Goal: Transaction & Acquisition: Purchase product/service

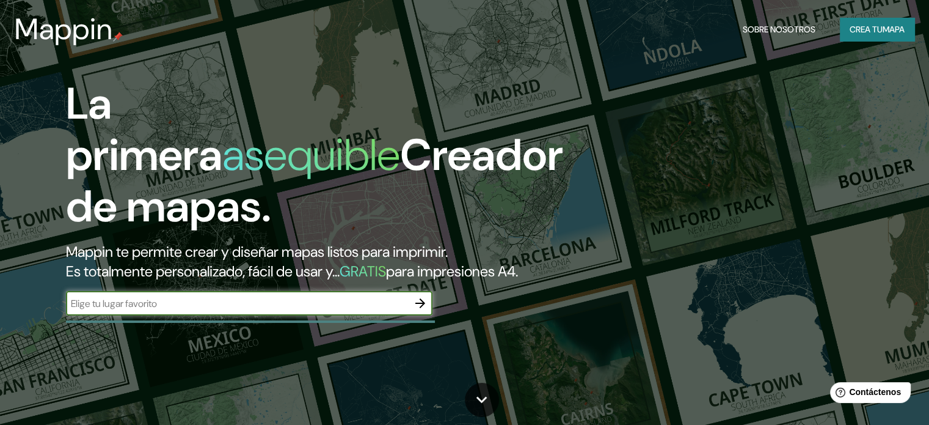
click at [421, 308] on icon "button" at bounding box center [420, 303] width 10 height 10
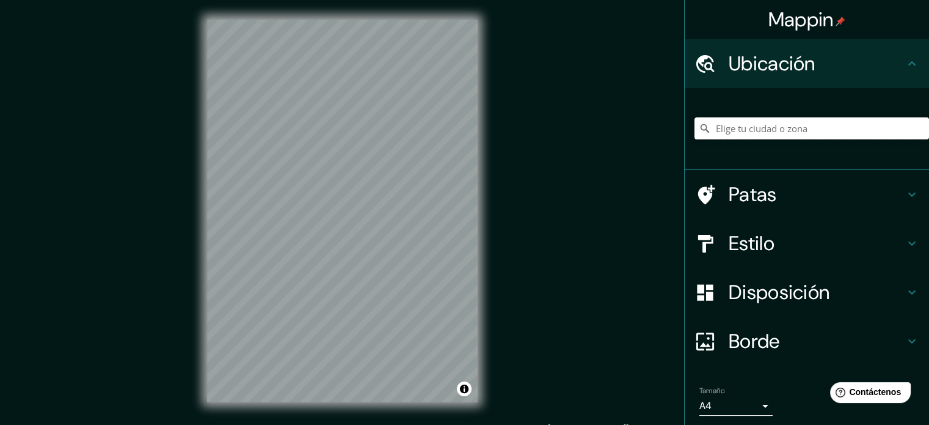
click at [737, 131] on input "Elige tu ciudad o zona" at bounding box center [812, 128] width 235 height 22
click at [795, 282] on font "Disposición" at bounding box center [779, 292] width 101 height 26
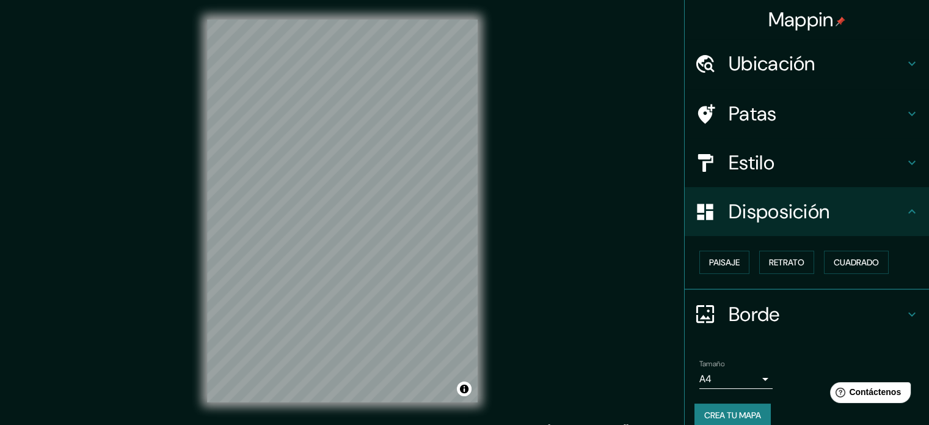
click at [833, 218] on h4 "Disposición" at bounding box center [817, 211] width 176 height 24
click at [773, 154] on h4 "Estilo" at bounding box center [817, 162] width 176 height 24
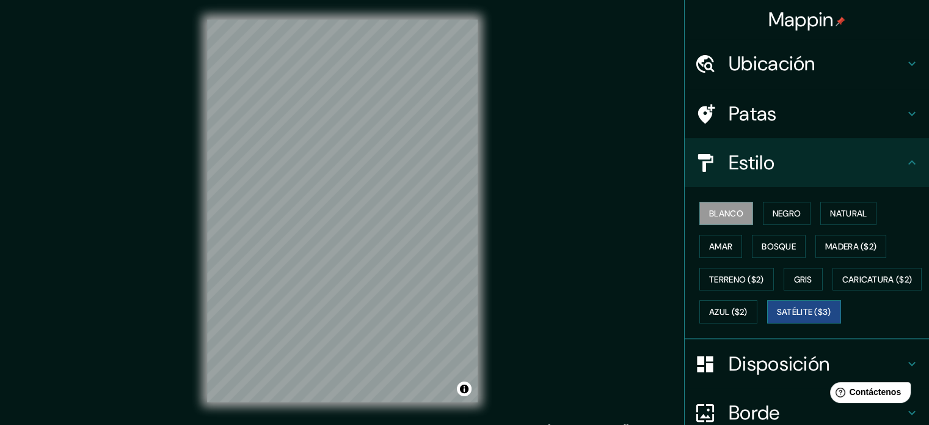
click at [777, 318] on font "Satélite ($3)" at bounding box center [804, 312] width 54 height 11
click at [866, 59] on h4 "Ubicación" at bounding box center [817, 63] width 176 height 24
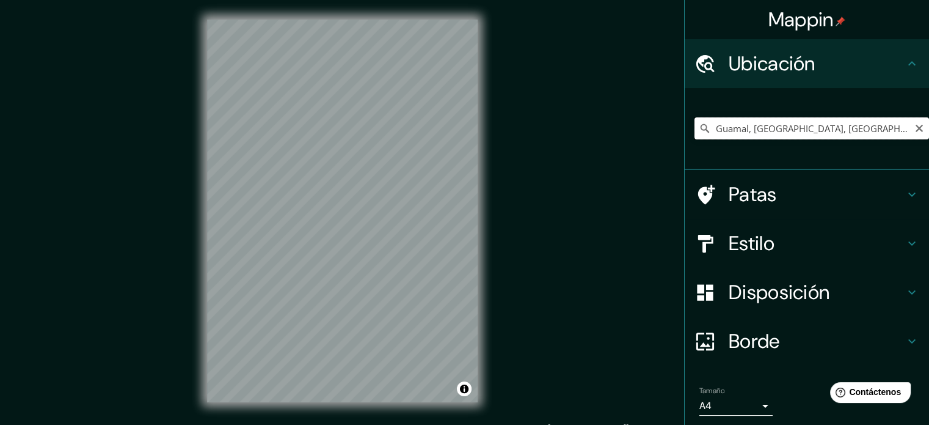
click at [778, 123] on input "Guamal, [GEOGRAPHIC_DATA], [GEOGRAPHIC_DATA]" at bounding box center [812, 128] width 235 height 22
click at [888, 138] on input "Guamal, [GEOGRAPHIC_DATA], [GEOGRAPHIC_DATA]" at bounding box center [812, 128] width 235 height 22
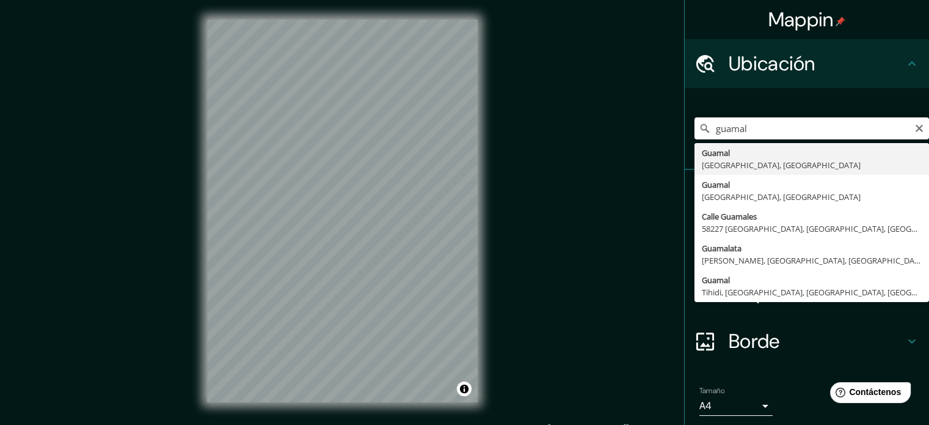
type input "Guamal, [GEOGRAPHIC_DATA], [GEOGRAPHIC_DATA]"
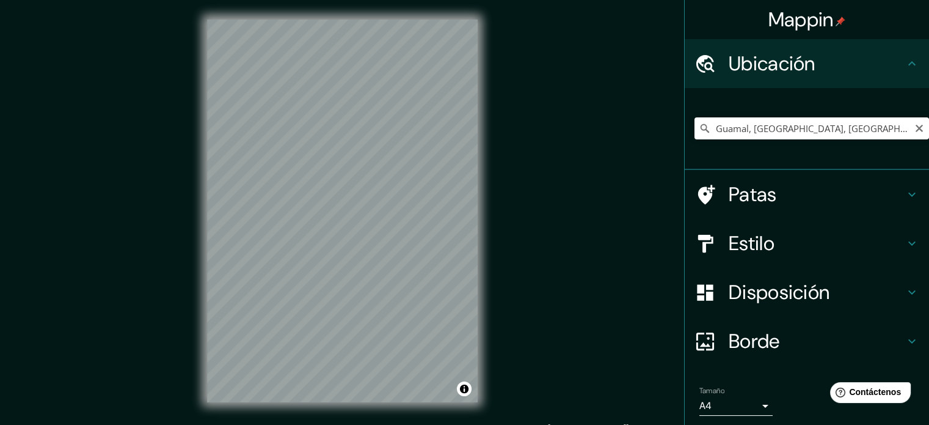
click at [701, 130] on icon at bounding box center [705, 128] width 9 height 9
click at [743, 247] on div "Mappin Ubicación Guamal, [GEOGRAPHIC_DATA], [GEOGRAPHIC_DATA] Patas Estilo Disp…" at bounding box center [464, 220] width 929 height 441
click at [542, 263] on div "Mappin Ubicación Guamal, [GEOGRAPHIC_DATA], [GEOGRAPHIC_DATA] Patas Estilo Disp…" at bounding box center [464, 220] width 929 height 441
click at [553, 179] on div "Mappin Ubicación Guamal, [GEOGRAPHIC_DATA], [GEOGRAPHIC_DATA] Patas Estilo Disp…" at bounding box center [464, 220] width 929 height 441
click at [506, 159] on div "Mappin Ubicación Guamal, [GEOGRAPHIC_DATA], [GEOGRAPHIC_DATA] Patas Estilo Disp…" at bounding box center [464, 220] width 929 height 441
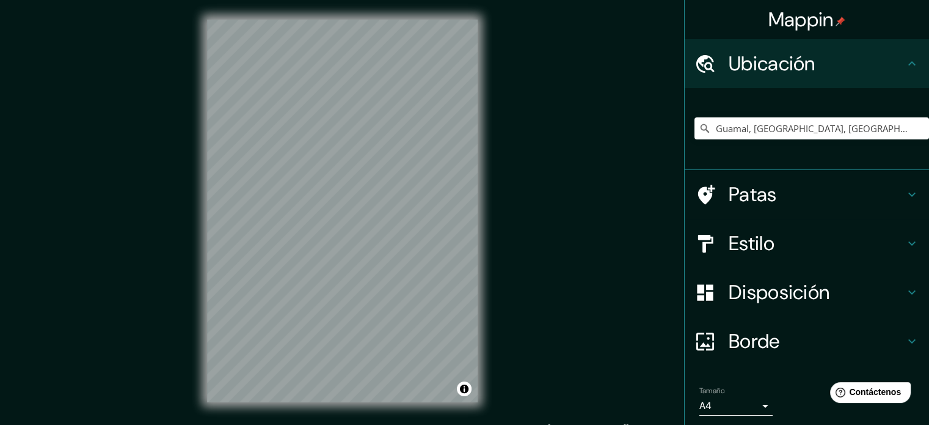
click at [594, 175] on div "Mappin Ubicación Guamal, [GEOGRAPHIC_DATA], [GEOGRAPHIC_DATA] Patas Estilo Disp…" at bounding box center [464, 220] width 929 height 441
click at [767, 124] on input "Guamal, [GEOGRAPHIC_DATA], [GEOGRAPHIC_DATA]" at bounding box center [812, 128] width 235 height 22
click at [764, 136] on input "Elige tu ciudad o zona" at bounding box center [812, 128] width 235 height 22
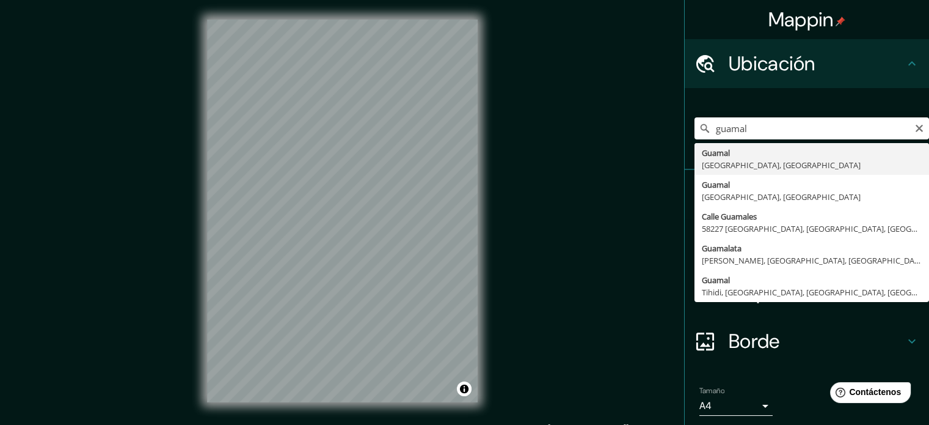
type input "Guamal, [GEOGRAPHIC_DATA], [GEOGRAPHIC_DATA]"
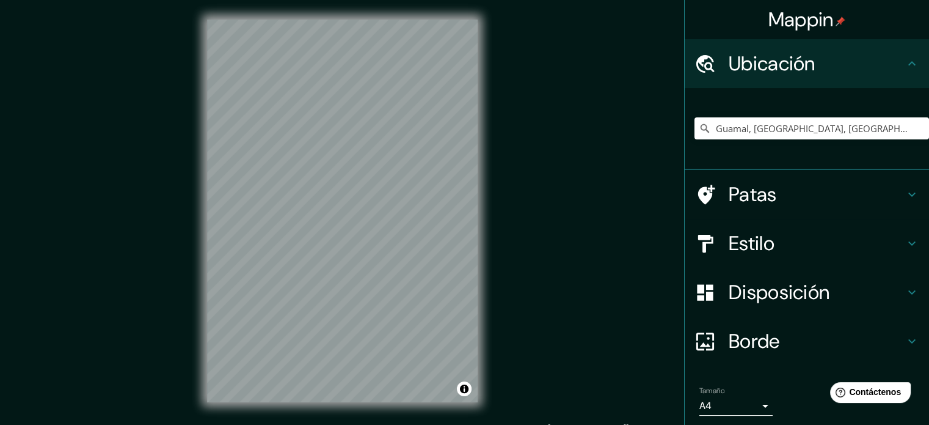
click at [772, 246] on h4 "Estilo" at bounding box center [817, 243] width 176 height 24
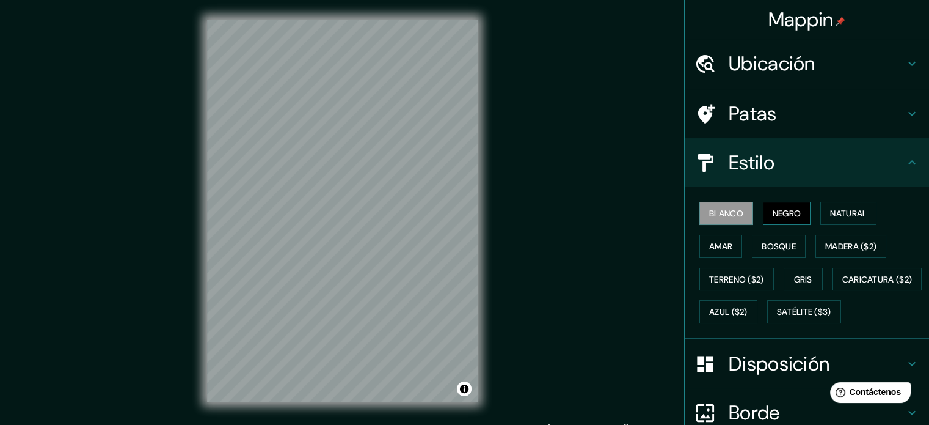
click at [775, 203] on button "Negro" at bounding box center [787, 213] width 48 height 23
click at [834, 208] on font "Natural" at bounding box center [848, 213] width 37 height 11
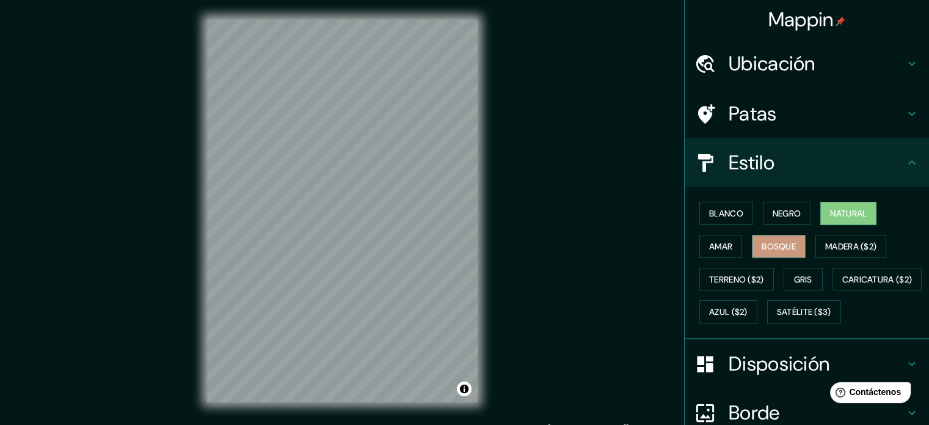
click at [782, 246] on font "Bosque" at bounding box center [779, 246] width 34 height 11
click at [742, 276] on font "Terreno ($2)" at bounding box center [736, 279] width 55 height 11
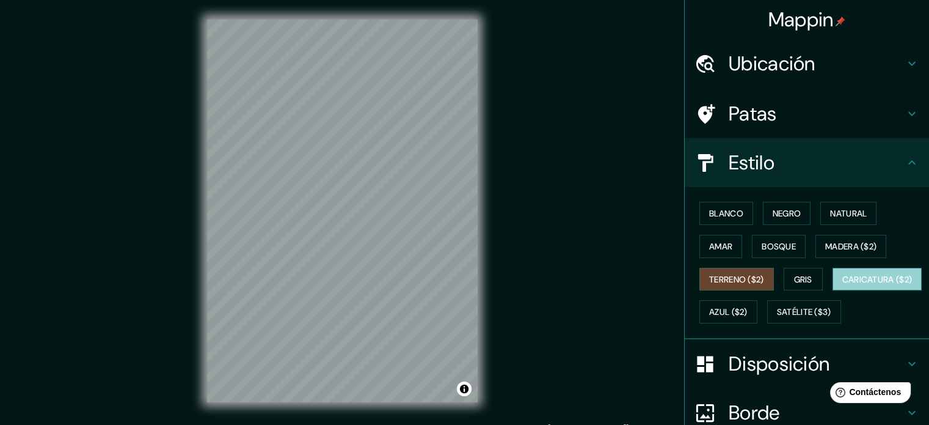
click at [842, 287] on font "Caricatura ($2)" at bounding box center [877, 279] width 70 height 16
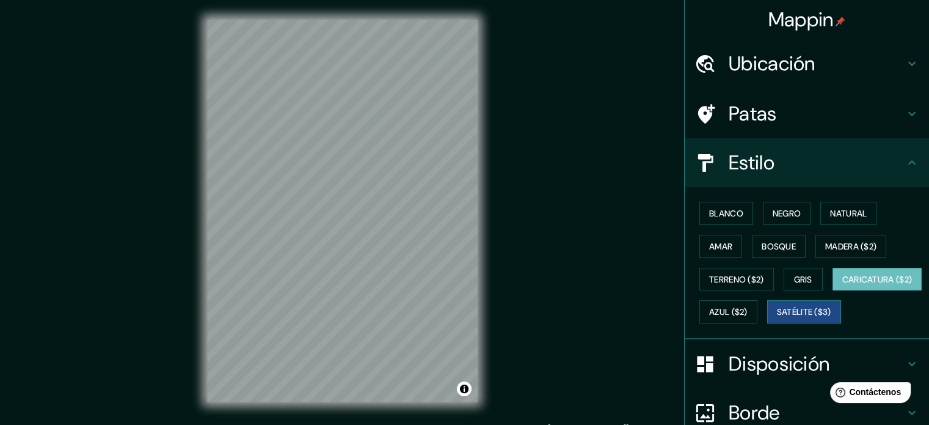
click at [777, 318] on font "Satélite ($3)" at bounding box center [804, 312] width 54 height 11
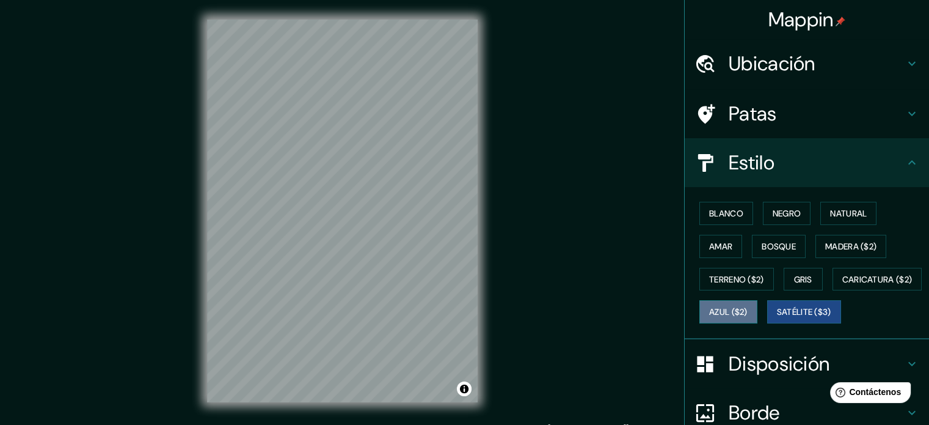
click at [748, 310] on font "Azul ($2)" at bounding box center [728, 312] width 38 height 11
click at [777, 319] on font "Satélite ($3)" at bounding box center [804, 312] width 54 height 16
click at [757, 319] on button "Azul ($2)" at bounding box center [728, 311] width 58 height 23
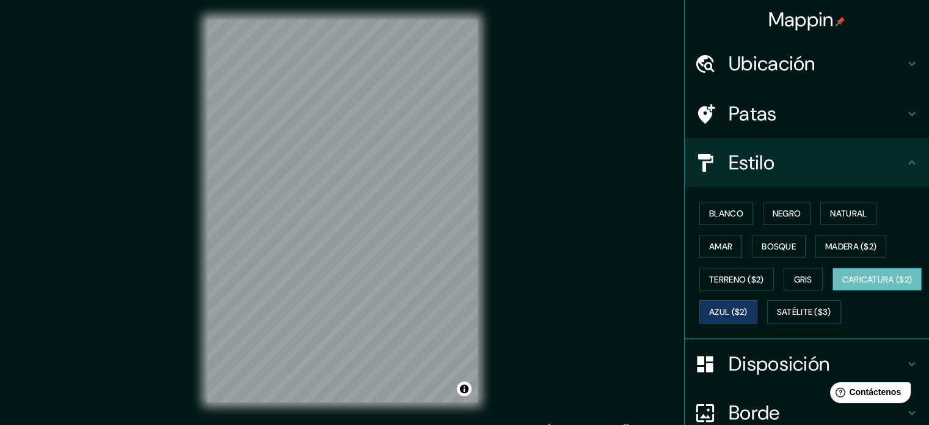
click at [842, 287] on font "Caricatura ($2)" at bounding box center [877, 279] width 70 height 16
click at [710, 326] on div "Blanco Negro Natural Amar Bosque Madera ($2) Terreno ($2) Gris Caricatura ($2) …" at bounding box center [812, 262] width 235 height 131
click at [777, 319] on font "Satélite ($3)" at bounding box center [804, 312] width 54 height 16
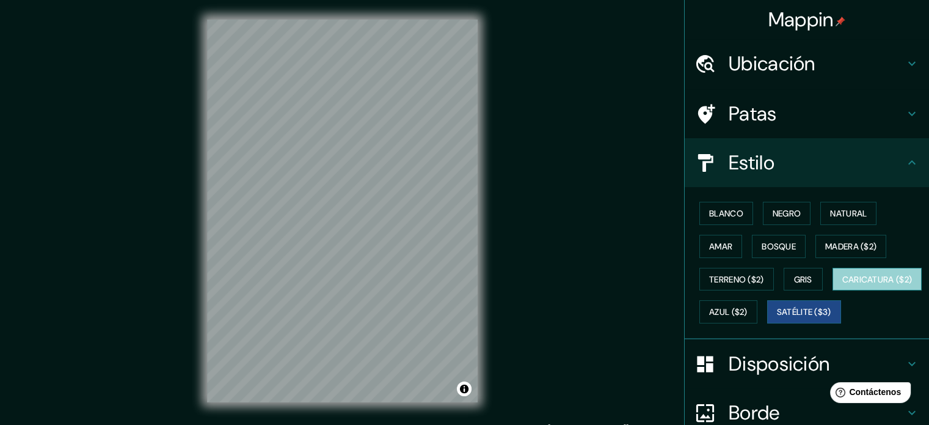
click at [833, 291] on button "Caricatura ($2)" at bounding box center [878, 279] width 90 height 23
click at [327, 417] on div "© Mapbox © OpenStreetMap Improve this map" at bounding box center [343, 210] width 310 height 421
click at [767, 323] on button "Satélite ($3)" at bounding box center [804, 311] width 74 height 23
click at [748, 307] on font "Azul ($2)" at bounding box center [728, 312] width 38 height 11
click at [777, 318] on font "Satélite ($3)" at bounding box center [804, 312] width 54 height 11
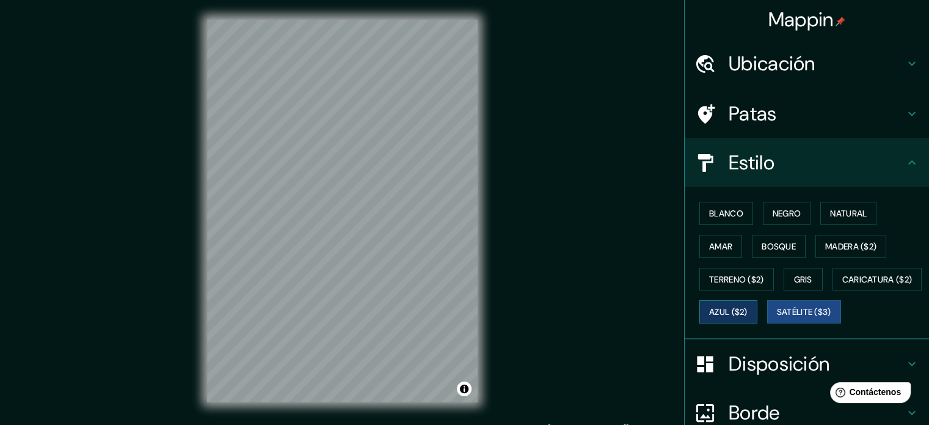
click at [757, 310] on button "Azul ($2)" at bounding box center [728, 311] width 58 height 23
click at [777, 318] on font "Satélite ($3)" at bounding box center [804, 312] width 54 height 11
click at [803, 322] on div "Blanco Negro Natural Amar Bosque Madera ($2) Terreno ($2) Gris Caricatura ($2) …" at bounding box center [812, 262] width 235 height 131
click at [748, 312] on font "Azul ($2)" at bounding box center [728, 312] width 38 height 11
click at [767, 323] on button "Satélite ($3)" at bounding box center [804, 311] width 74 height 23
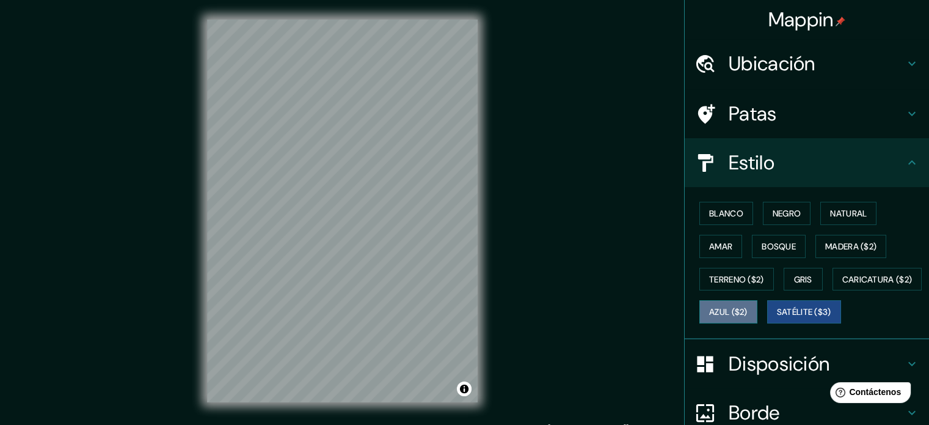
click at [748, 312] on font "Azul ($2)" at bounding box center [728, 312] width 38 height 11
click at [777, 318] on font "Satélite ($3)" at bounding box center [804, 312] width 54 height 11
click at [748, 311] on font "Azul ($2)" at bounding box center [728, 312] width 38 height 11
click at [486, 308] on div "© Mapbox © OpenStreetMap Improve this map" at bounding box center [343, 210] width 310 height 421
click at [777, 319] on font "Satélite ($3)" at bounding box center [804, 312] width 54 height 16
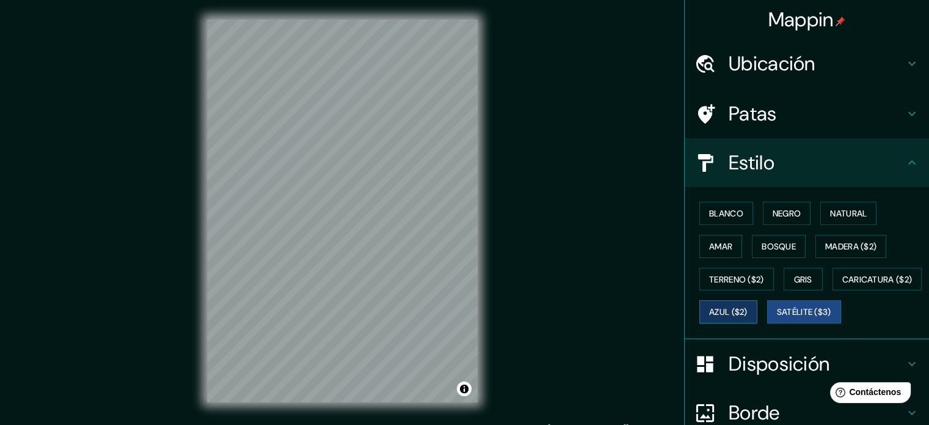
click at [748, 315] on font "Azul ($2)" at bounding box center [728, 312] width 38 height 11
click at [777, 318] on font "Satélite ($3)" at bounding box center [804, 312] width 54 height 11
click at [757, 304] on button "Azul ($2)" at bounding box center [728, 311] width 58 height 23
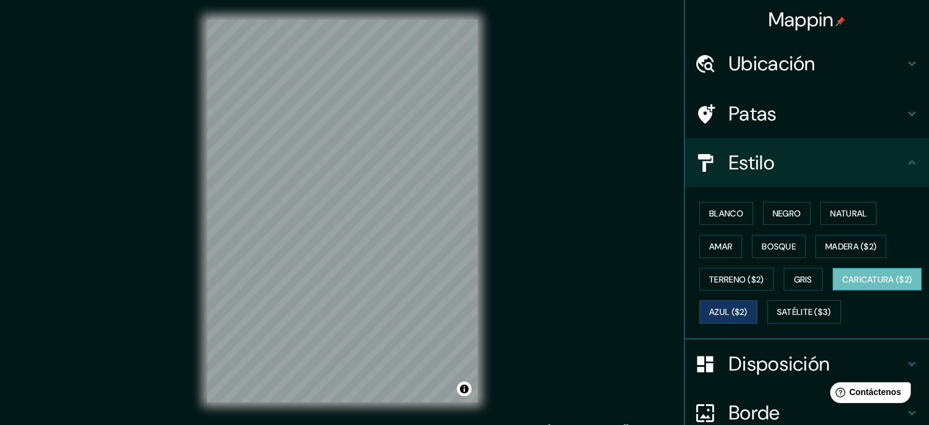
click at [842, 287] on font "Caricatura ($2)" at bounding box center [877, 279] width 70 height 16
click at [733, 278] on font "Terreno ($2)" at bounding box center [736, 279] width 55 height 11
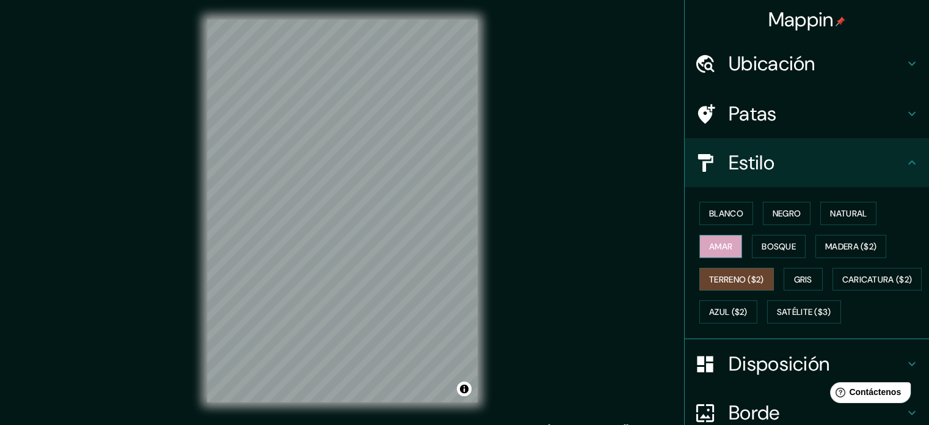
click at [710, 246] on font "Amar" at bounding box center [720, 246] width 23 height 11
click at [768, 244] on font "Bosque" at bounding box center [779, 246] width 34 height 11
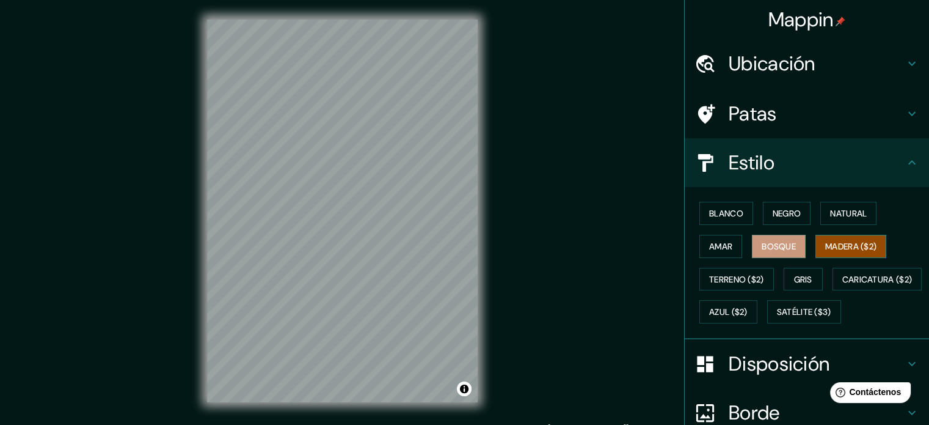
click at [845, 241] on font "Madera ($2)" at bounding box center [850, 246] width 51 height 11
click at [852, 211] on font "Natural" at bounding box center [848, 213] width 37 height 11
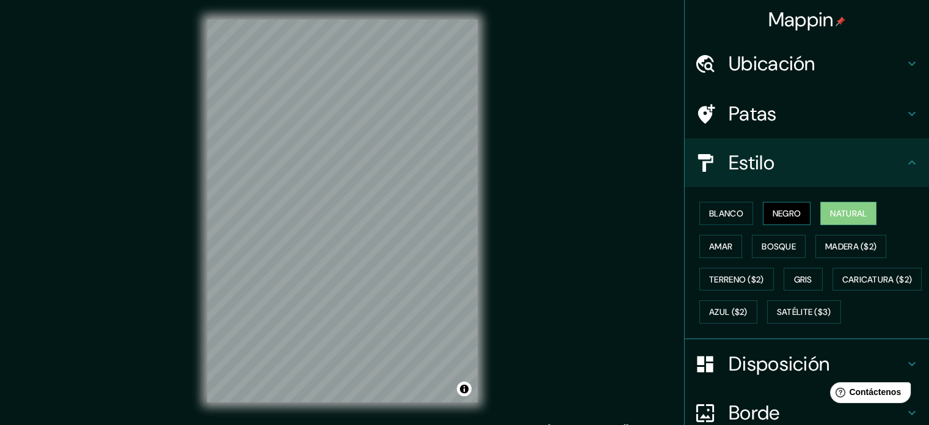
click at [786, 212] on font "Negro" at bounding box center [787, 213] width 29 height 11
click at [729, 217] on font "Blanco" at bounding box center [726, 213] width 34 height 11
click at [773, 216] on font "Negro" at bounding box center [787, 213] width 29 height 11
click at [748, 313] on font "Azul ($2)" at bounding box center [728, 312] width 38 height 11
click at [508, 177] on div "Mappin Ubicación Guamal, Departamento del Meta, Colombia Patas Estilo Blanco Ne…" at bounding box center [464, 220] width 929 height 441
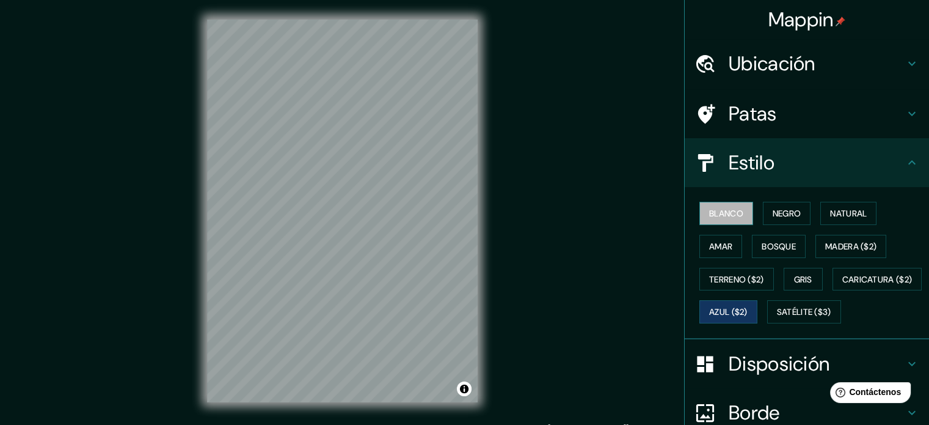
click at [718, 213] on font "Blanco" at bounding box center [726, 213] width 34 height 11
click at [774, 208] on font "Negro" at bounding box center [787, 213] width 29 height 11
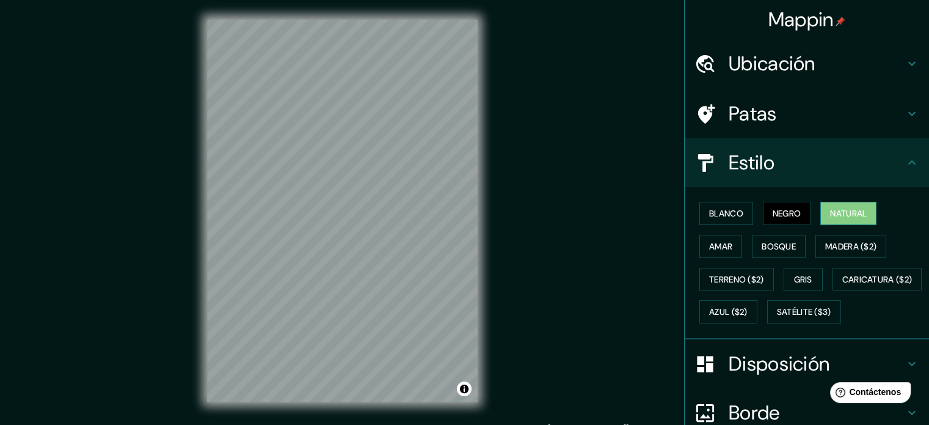
click at [831, 210] on font "Natural" at bounding box center [848, 213] width 37 height 11
click at [713, 238] on font "Amar" at bounding box center [720, 246] width 23 height 16
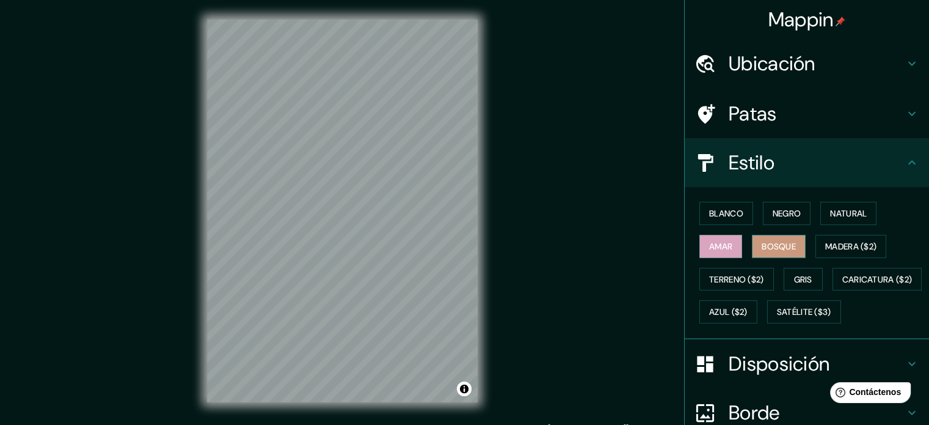
click at [772, 238] on font "Bosque" at bounding box center [779, 246] width 34 height 16
click at [850, 241] on font "Madera ($2)" at bounding box center [850, 246] width 51 height 11
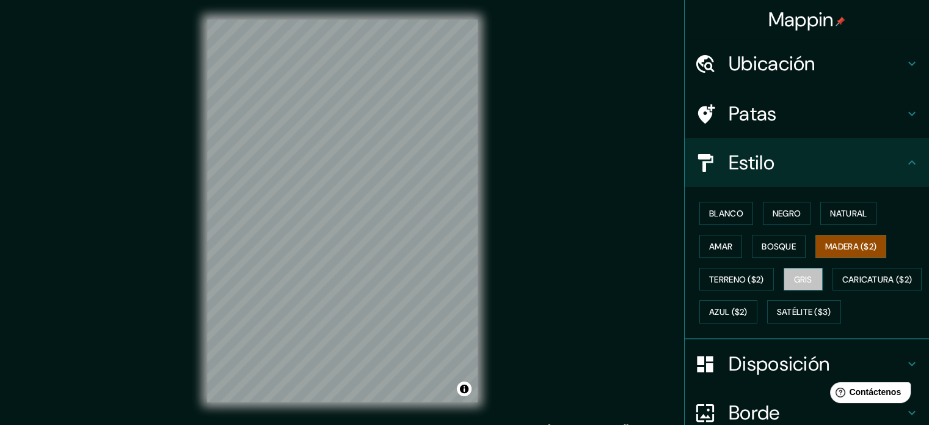
click at [794, 276] on font "Gris" at bounding box center [803, 279] width 18 height 11
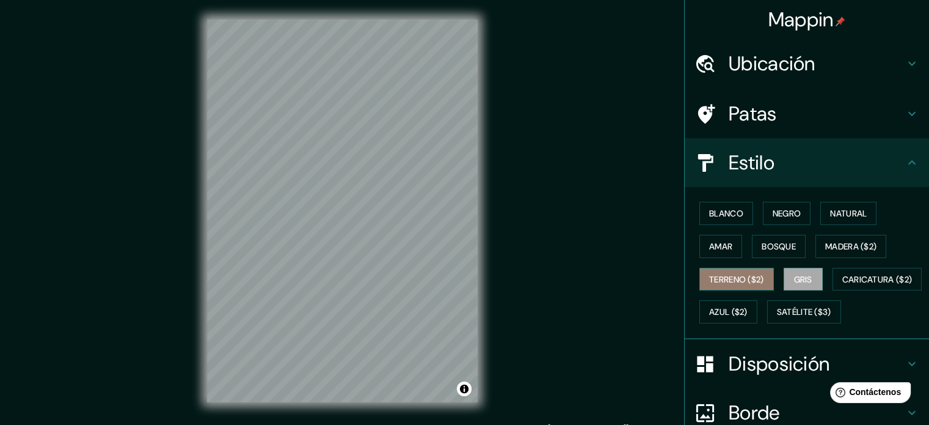
click at [755, 278] on font "Terreno ($2)" at bounding box center [736, 279] width 55 height 11
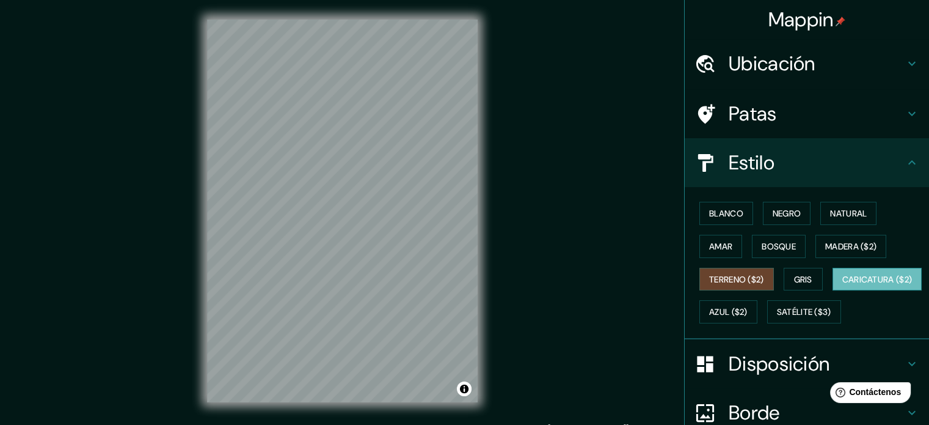
click at [842, 285] on font "Caricatura ($2)" at bounding box center [877, 279] width 70 height 11
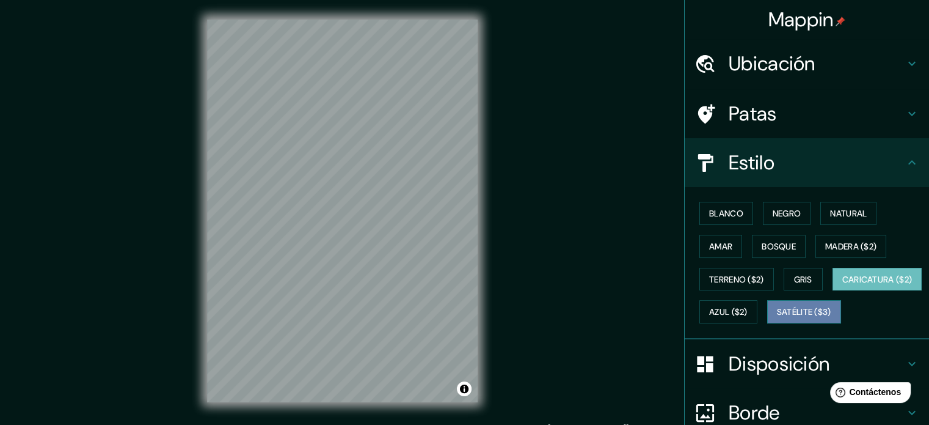
click at [777, 318] on font "Satélite ($3)" at bounding box center [804, 312] width 54 height 11
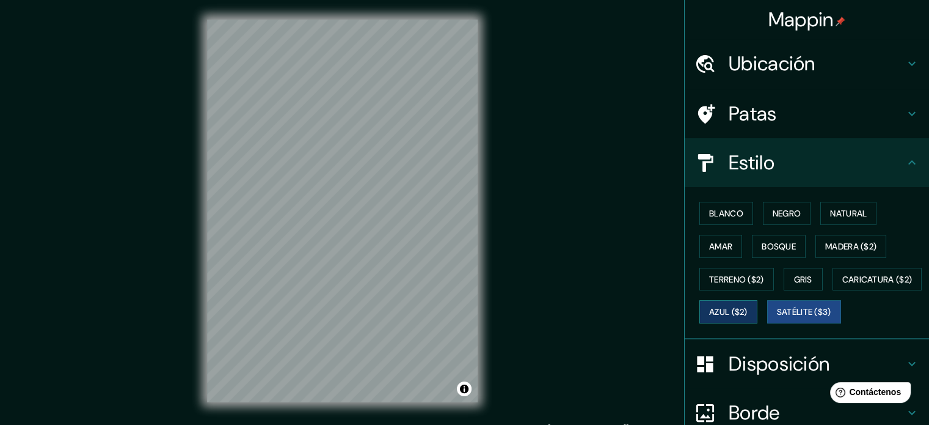
click at [757, 300] on button "Azul ($2)" at bounding box center [728, 311] width 58 height 23
click at [804, 279] on font "Gris" at bounding box center [803, 279] width 18 height 11
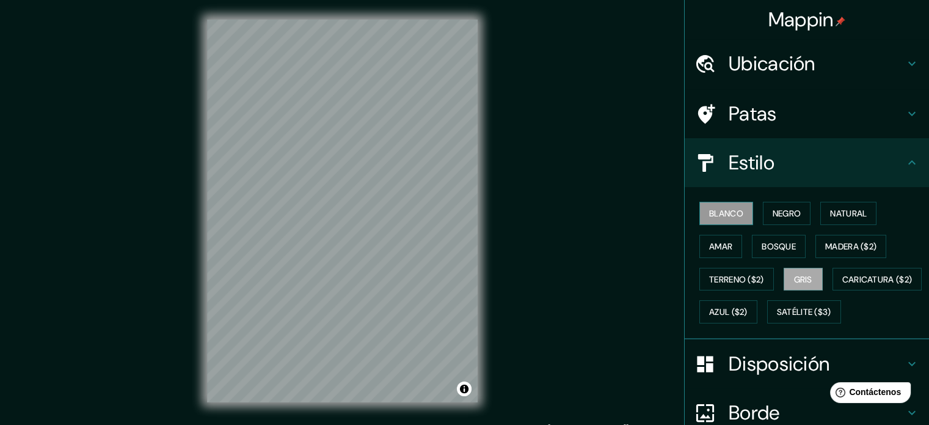
click at [731, 208] on font "Blanco" at bounding box center [726, 213] width 34 height 11
click at [778, 206] on font "Negro" at bounding box center [787, 213] width 29 height 16
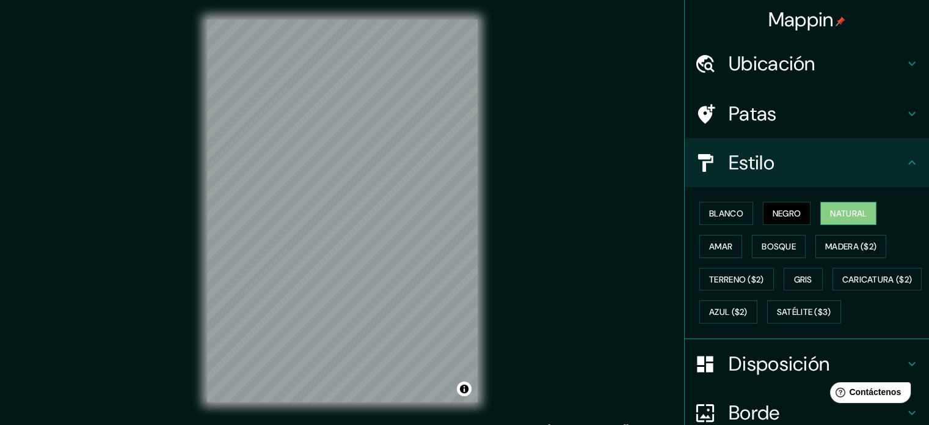
click at [820, 213] on button "Natural" at bounding box center [848, 213] width 56 height 23
click at [797, 211] on button "Negro" at bounding box center [787, 213] width 48 height 23
click at [725, 213] on font "Blanco" at bounding box center [726, 213] width 34 height 11
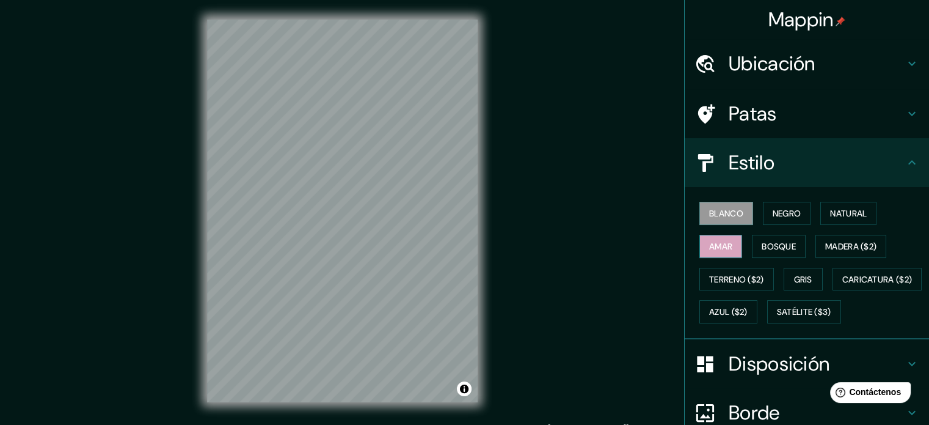
click at [715, 241] on font "Amar" at bounding box center [720, 246] width 23 height 11
click at [726, 286] on button "Terreno ($2)" at bounding box center [736, 279] width 75 height 23
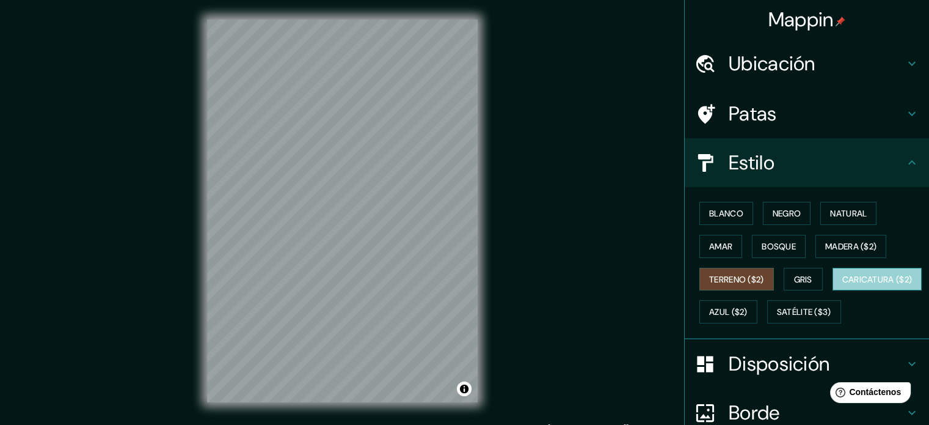
click at [842, 285] on font "Caricatura ($2)" at bounding box center [877, 279] width 70 height 11
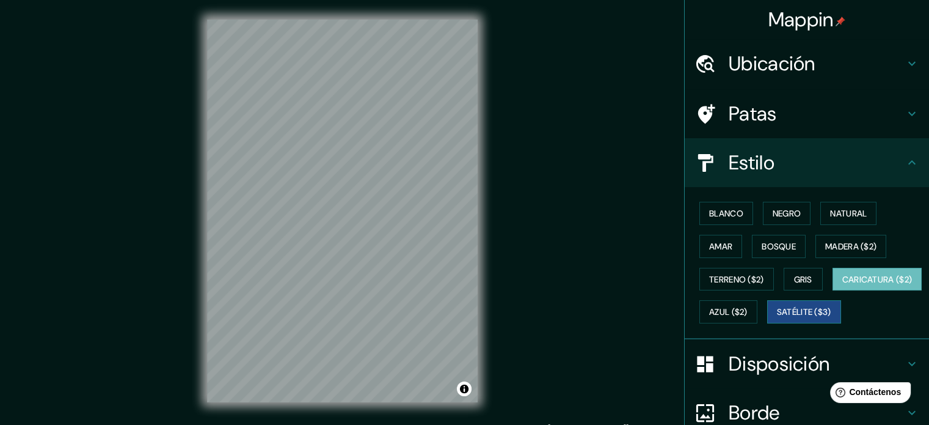
click at [777, 318] on font "Satélite ($3)" at bounding box center [804, 312] width 54 height 11
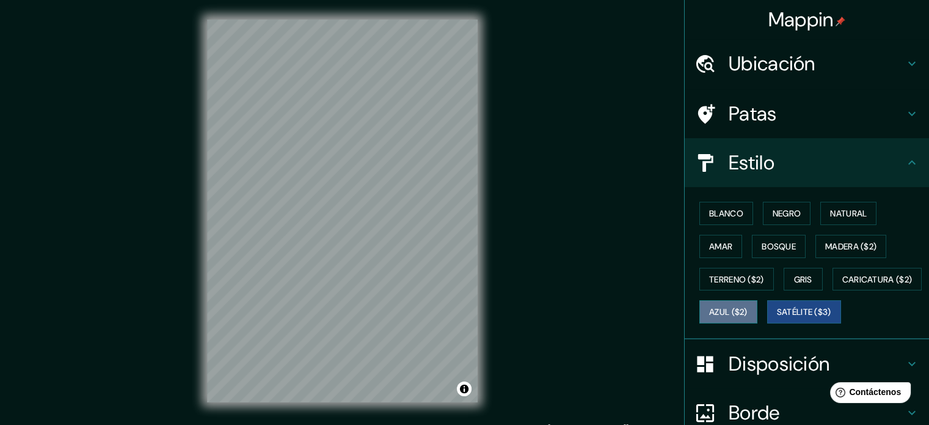
click at [748, 308] on font "Azul ($2)" at bounding box center [728, 312] width 38 height 11
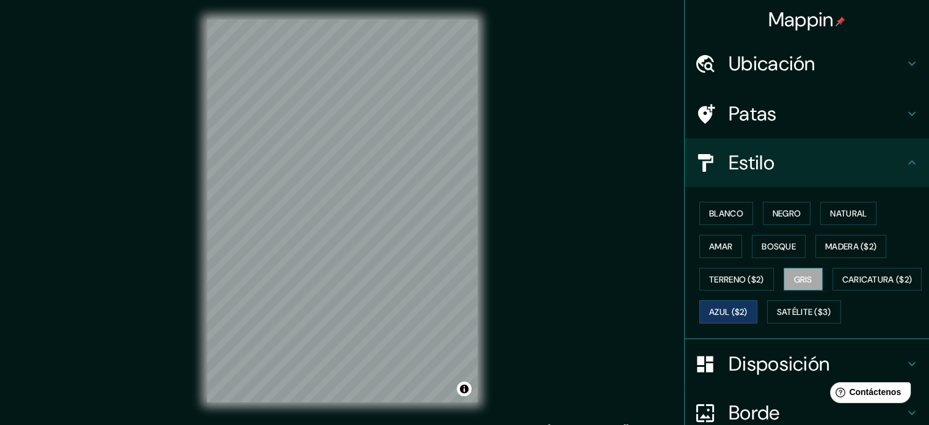
click at [803, 288] on button "Gris" at bounding box center [803, 279] width 39 height 23
click at [772, 245] on font "Bosque" at bounding box center [779, 246] width 34 height 11
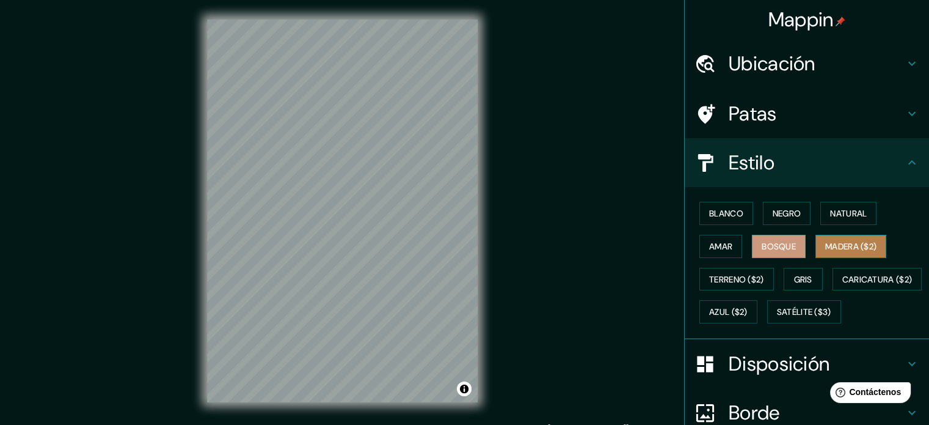
click at [835, 243] on font "Madera ($2)" at bounding box center [850, 246] width 51 height 11
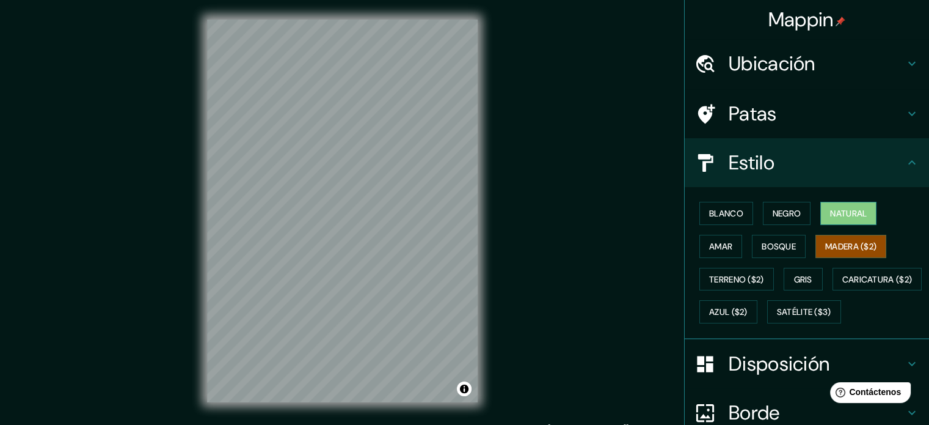
click at [843, 219] on font "Natural" at bounding box center [848, 213] width 37 height 16
click at [776, 212] on font "Negro" at bounding box center [787, 213] width 29 height 11
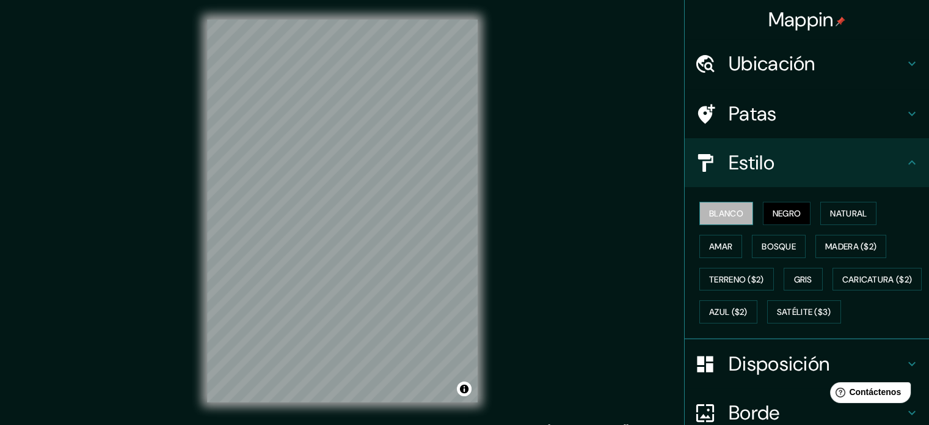
click at [718, 210] on font "Blanco" at bounding box center [726, 213] width 34 height 11
click at [784, 117] on h4 "Patas" at bounding box center [817, 113] width 176 height 24
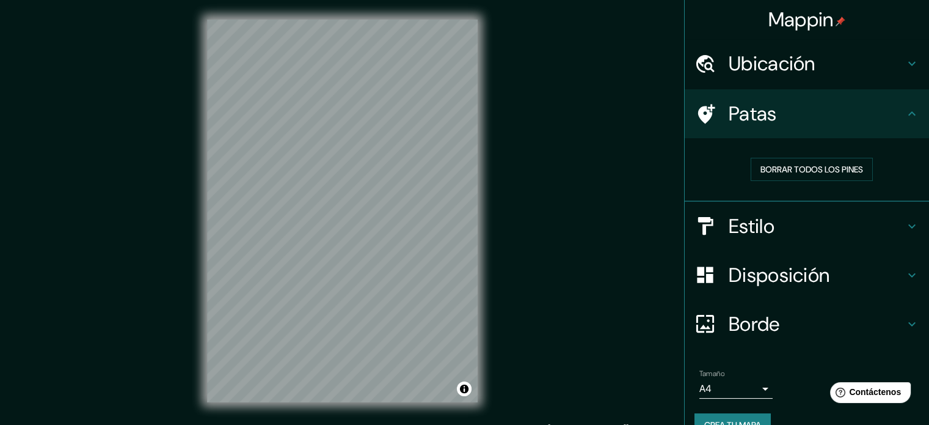
click at [795, 133] on div "Patas" at bounding box center [807, 113] width 244 height 49
click at [757, 77] on div "Ubicación" at bounding box center [807, 63] width 244 height 49
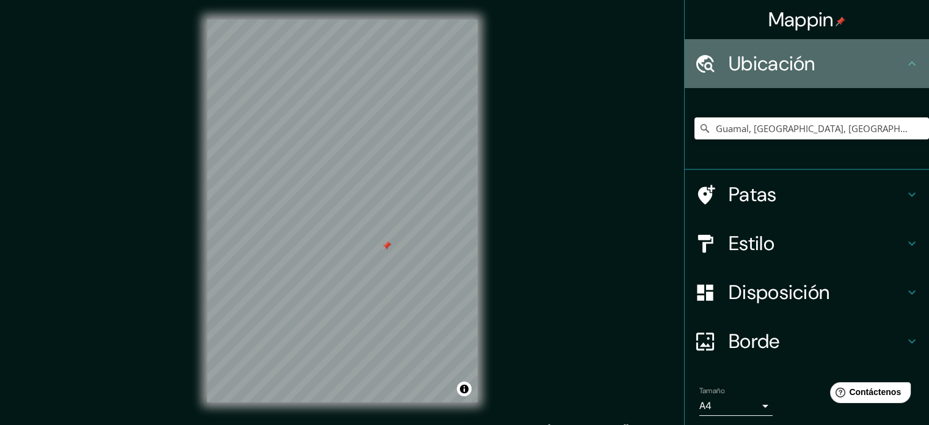
click at [770, 73] on font "Ubicación" at bounding box center [772, 64] width 87 height 26
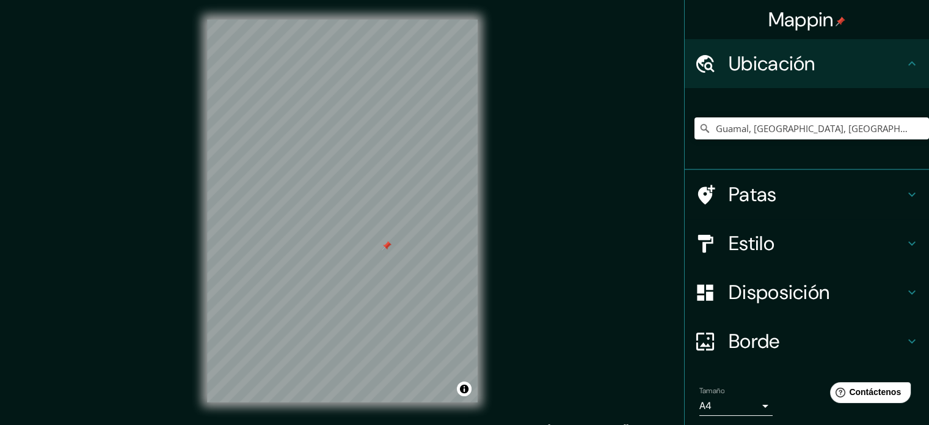
click at [770, 192] on h4 "Patas" at bounding box center [817, 194] width 176 height 24
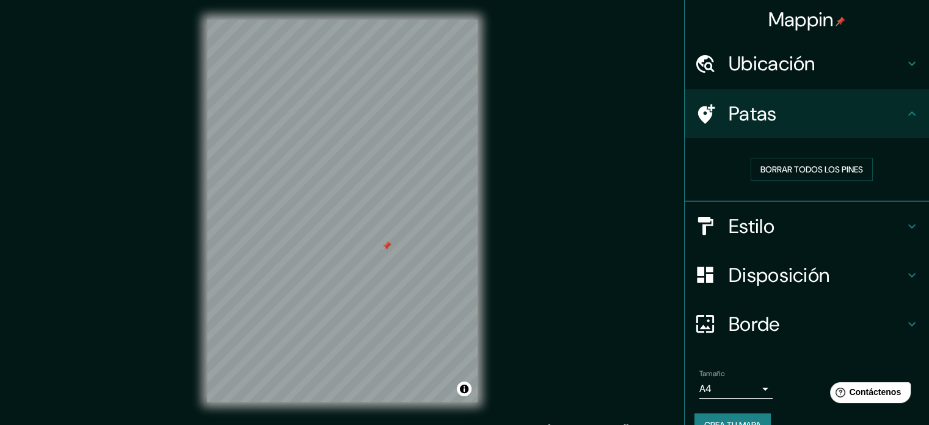
click at [789, 108] on h4 "Patas" at bounding box center [817, 113] width 176 height 24
click at [775, 219] on h4 "Estilo" at bounding box center [817, 226] width 176 height 24
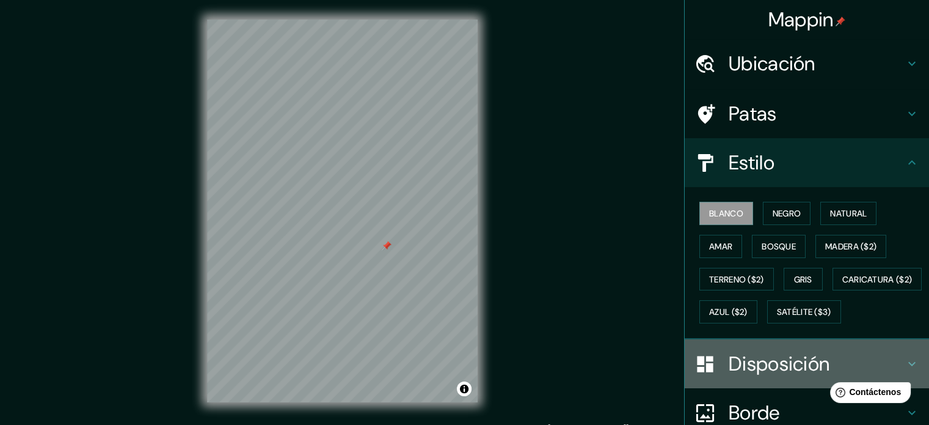
click at [776, 376] on font "Disposición" at bounding box center [779, 364] width 101 height 26
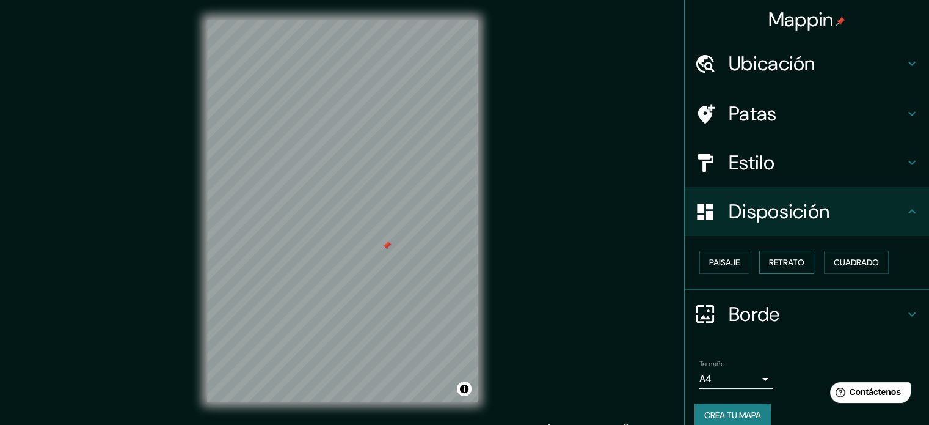
click at [791, 262] on font "Retrato" at bounding box center [786, 262] width 35 height 11
click at [730, 261] on font "Paisaje" at bounding box center [724, 262] width 31 height 11
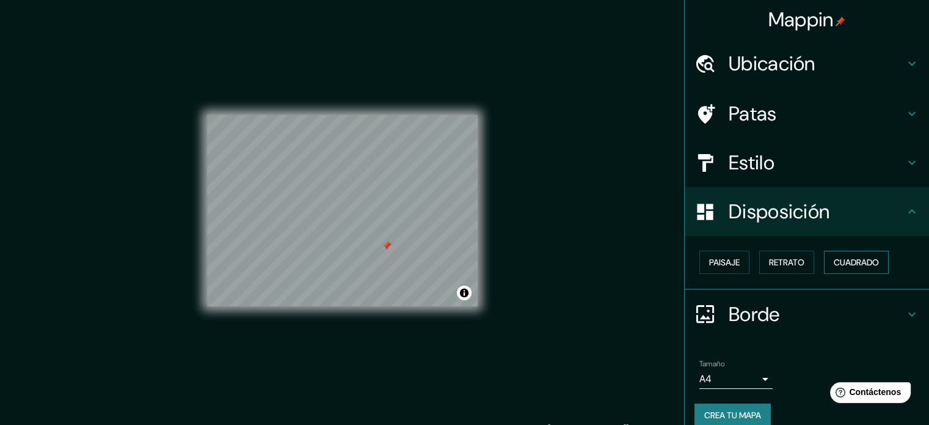
click at [841, 261] on font "Cuadrado" at bounding box center [856, 262] width 45 height 11
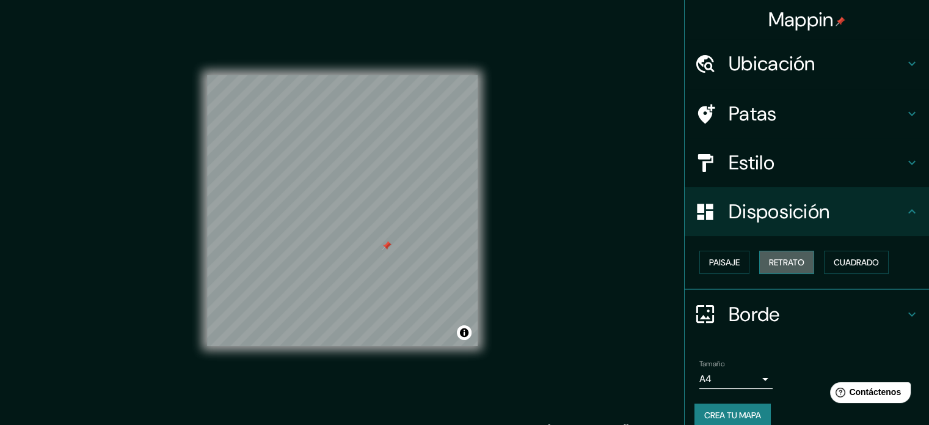
click at [799, 263] on button "Retrato" at bounding box center [786, 261] width 55 height 23
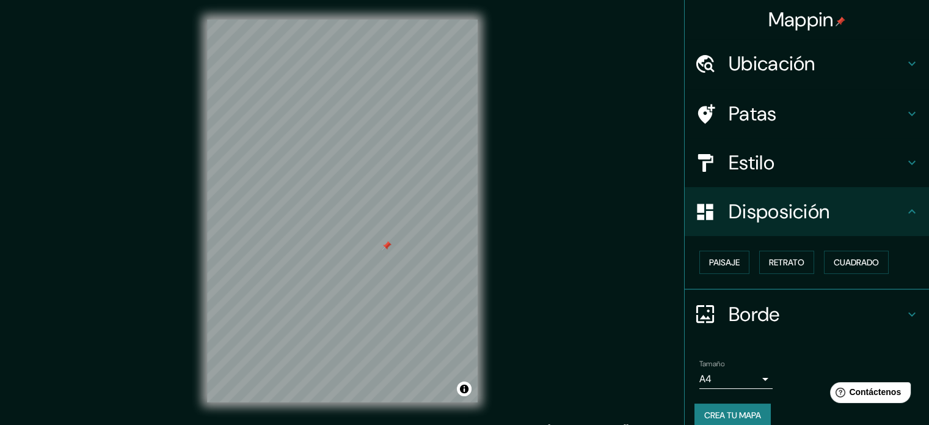
click at [828, 214] on h4 "Disposición" at bounding box center [817, 211] width 176 height 24
click at [753, 308] on font "Borde" at bounding box center [754, 314] width 51 height 26
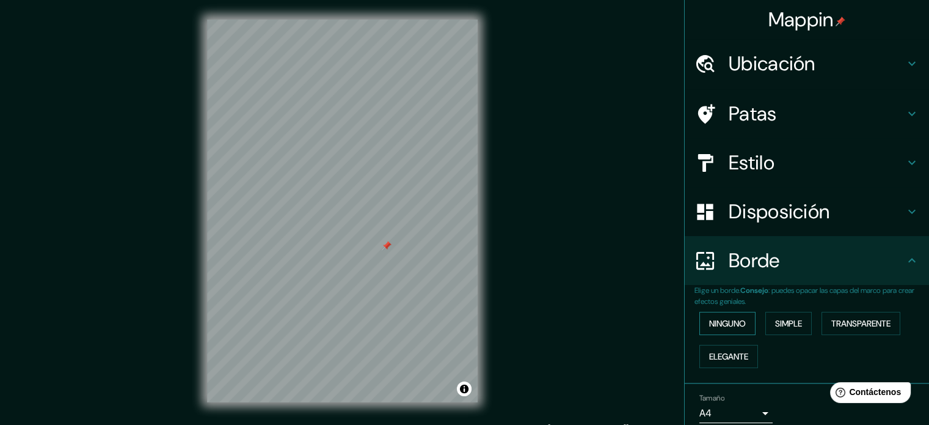
click at [737, 326] on font "Ninguno" at bounding box center [727, 323] width 37 height 11
click at [765, 315] on button "Simple" at bounding box center [788, 323] width 46 height 23
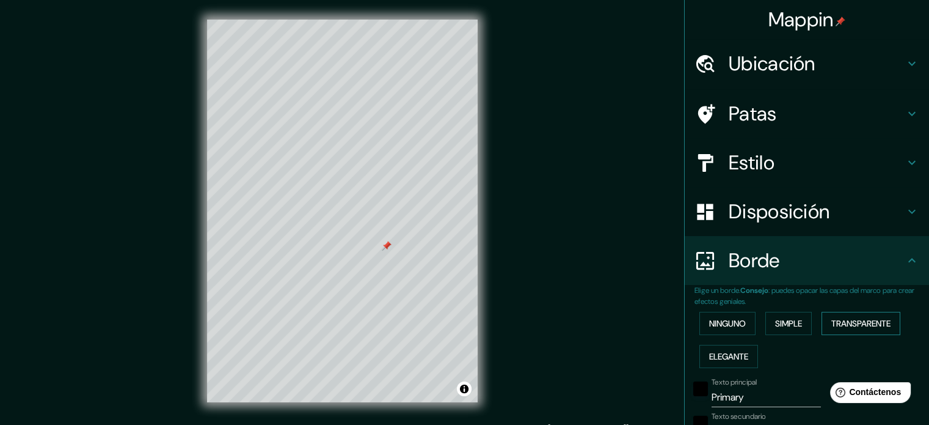
click at [831, 316] on font "Transparente" at bounding box center [860, 323] width 59 height 16
click at [740, 348] on font "Elegante" at bounding box center [728, 356] width 39 height 16
click at [724, 316] on font "Ninguno" at bounding box center [727, 323] width 37 height 16
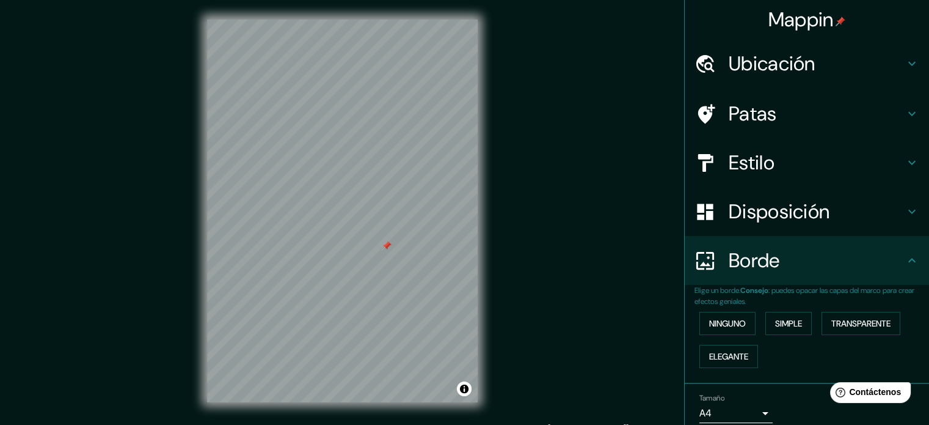
scroll to position [49, 0]
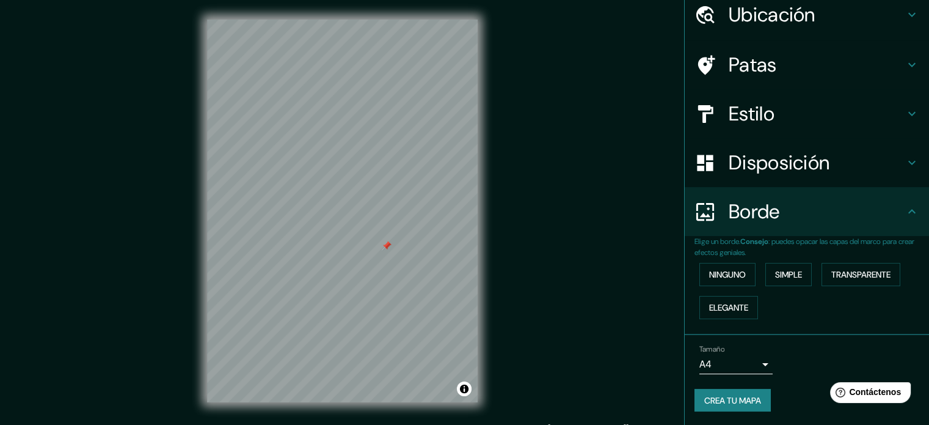
click at [743, 370] on body "Mappin Ubicación Guamal, Departamento del Meta, Colombia Patas Estilo Disposici…" at bounding box center [464, 212] width 929 height 425
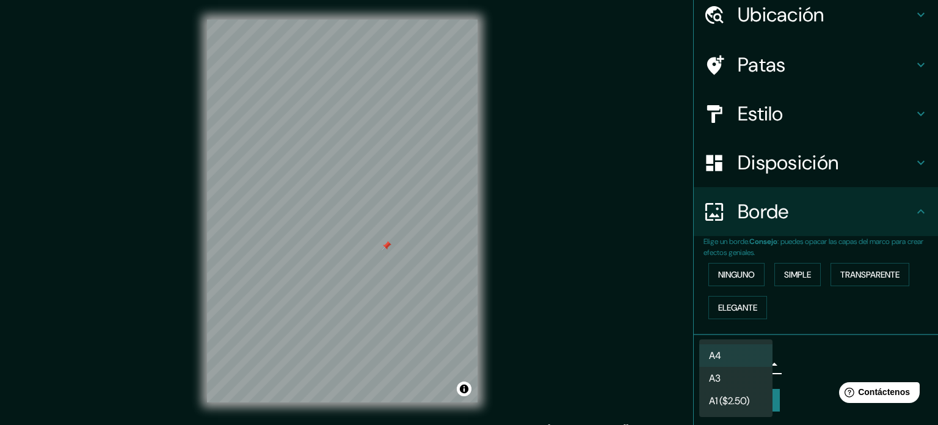
click at [805, 342] on div at bounding box center [469, 212] width 938 height 425
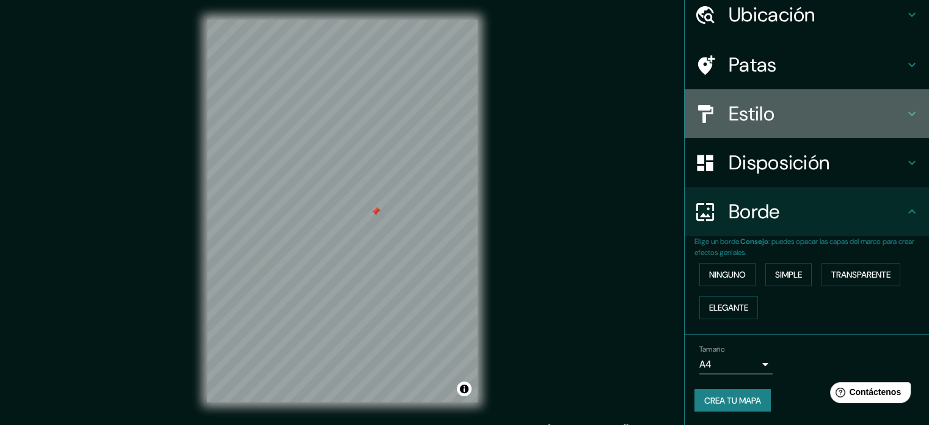
click at [786, 128] on div "Estilo" at bounding box center [807, 113] width 244 height 49
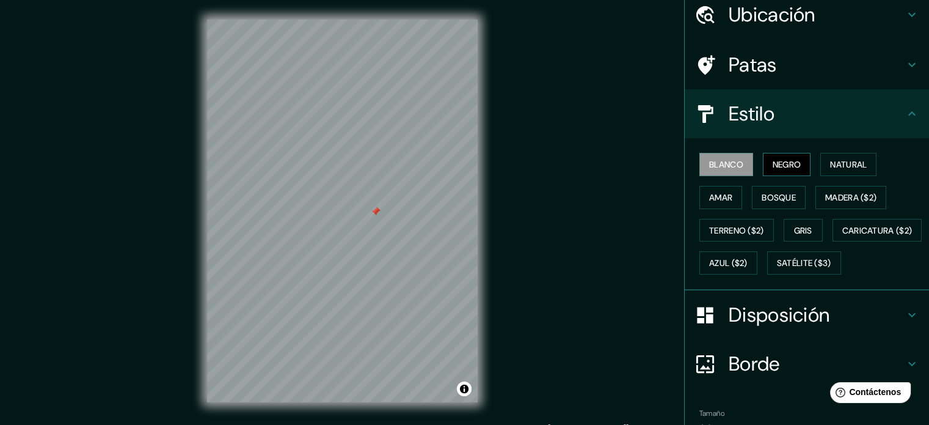
click at [773, 159] on font "Negro" at bounding box center [787, 164] width 29 height 11
click at [836, 166] on font "Natural" at bounding box center [848, 164] width 37 height 11
click at [718, 159] on font "Blanco" at bounding box center [726, 164] width 34 height 11
click at [835, 165] on font "Natural" at bounding box center [848, 164] width 37 height 11
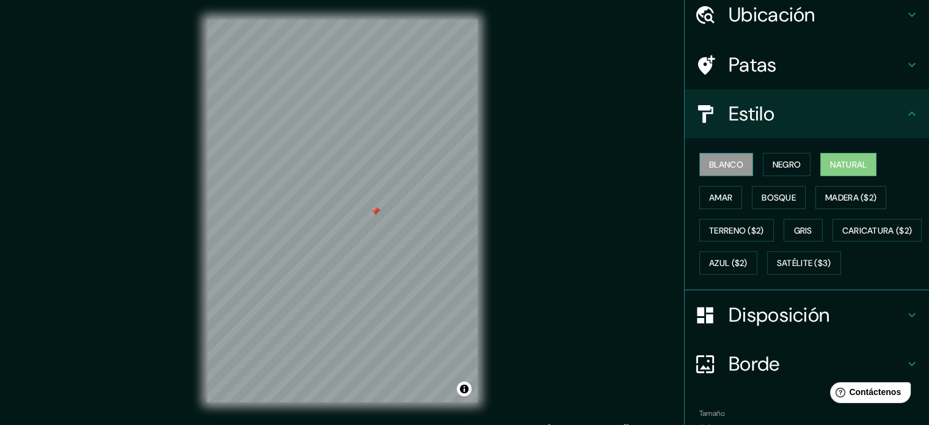
click at [717, 169] on font "Blanco" at bounding box center [726, 164] width 34 height 16
click at [863, 165] on button "Natural" at bounding box center [848, 164] width 56 height 23
click at [780, 202] on font "Bosque" at bounding box center [779, 197] width 34 height 16
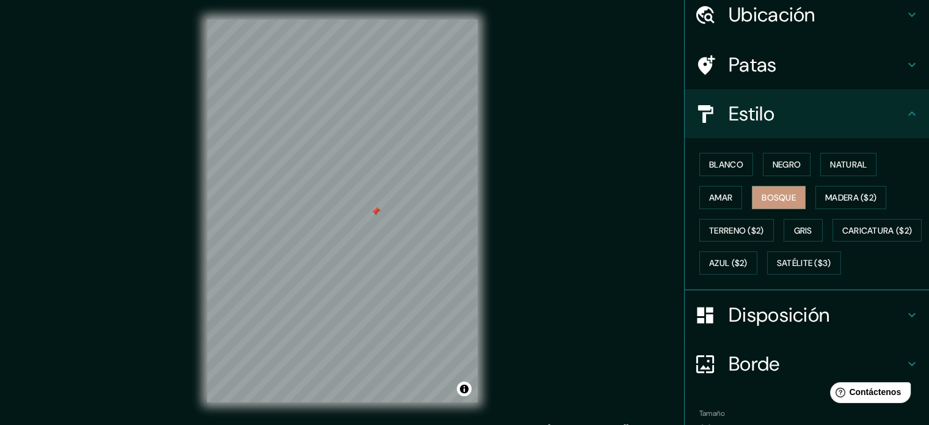
click at [735, 200] on div "Blanco Negro Natural Amar Bosque Madera ($2) Terreno ($2) Gris Caricatura ($2) …" at bounding box center [812, 213] width 235 height 131
click at [720, 194] on font "Amar" at bounding box center [720, 197] width 23 height 11
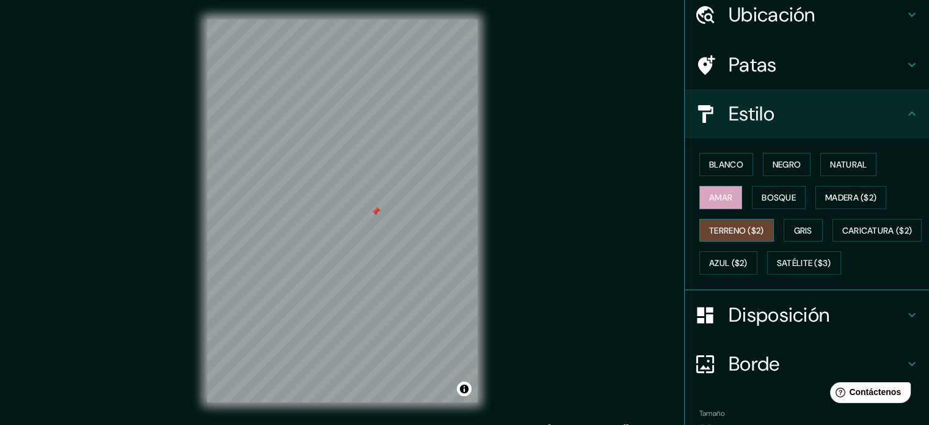
click at [722, 228] on font "Terreno ($2)" at bounding box center [736, 230] width 55 height 11
click at [833, 242] on button "Caricatura ($2)" at bounding box center [878, 230] width 90 height 23
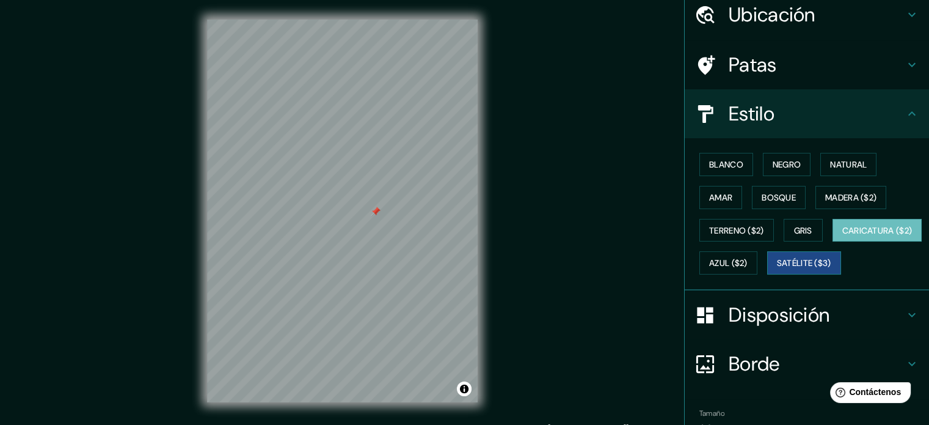
click at [767, 274] on button "Satélite ($3)" at bounding box center [804, 262] width 74 height 23
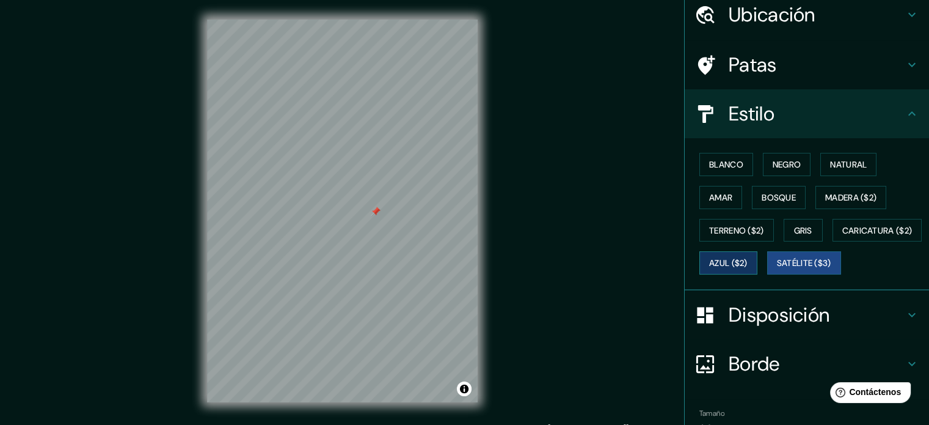
click at [748, 265] on font "Azul ($2)" at bounding box center [728, 263] width 38 height 11
click at [794, 227] on font "Gris" at bounding box center [803, 230] width 18 height 11
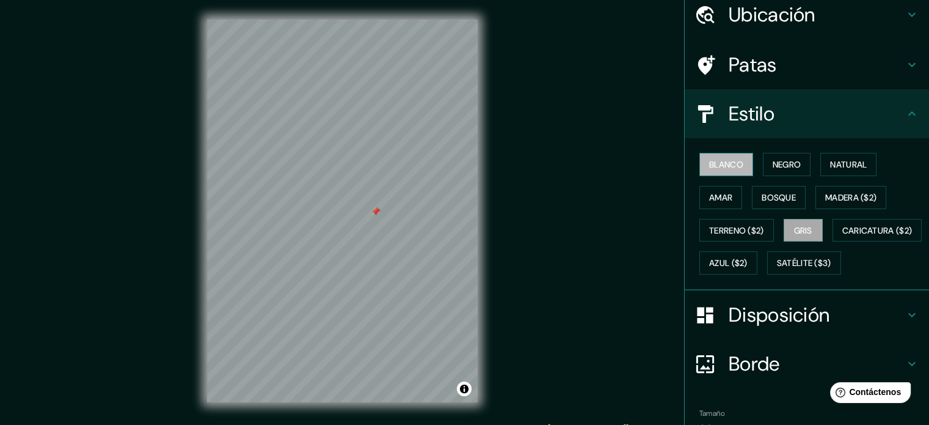
click at [723, 163] on font "Blanco" at bounding box center [726, 164] width 34 height 11
click at [712, 204] on button "Amar" at bounding box center [720, 197] width 43 height 23
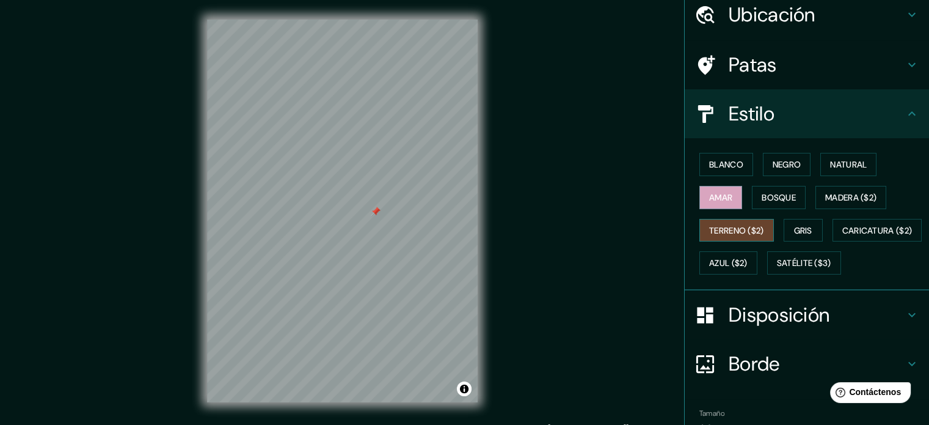
click at [719, 235] on font "Terreno ($2)" at bounding box center [736, 230] width 55 height 16
click at [780, 165] on font "Negro" at bounding box center [787, 164] width 29 height 11
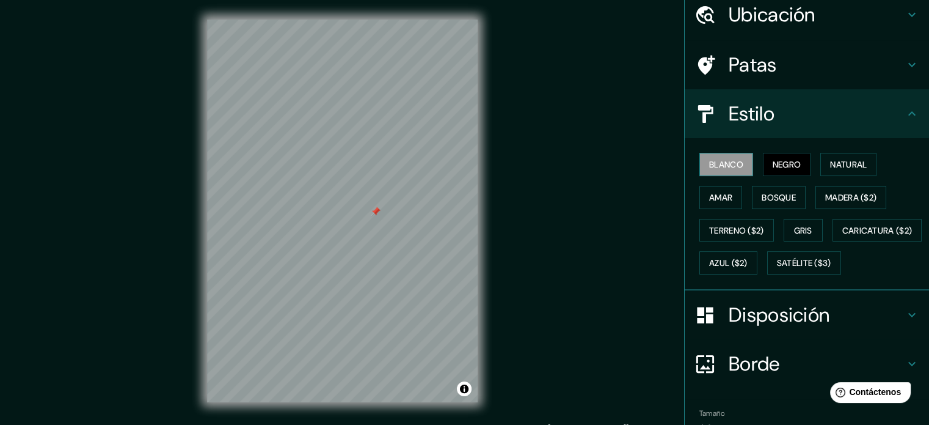
click at [735, 158] on font "Blanco" at bounding box center [726, 164] width 34 height 16
click at [833, 156] on font "Natural" at bounding box center [848, 164] width 37 height 16
click at [721, 163] on font "Blanco" at bounding box center [726, 164] width 34 height 11
click at [748, 255] on font "Azul ($2)" at bounding box center [728, 263] width 38 height 16
click at [721, 161] on font "Blanco" at bounding box center [726, 164] width 34 height 11
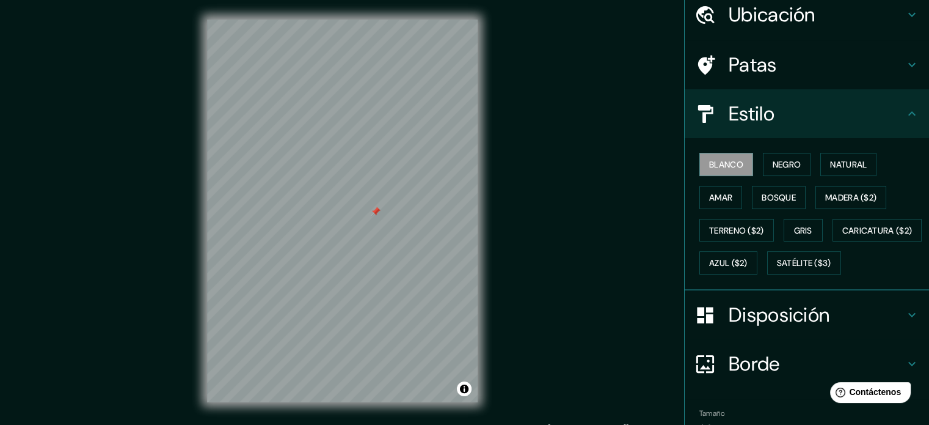
scroll to position [144, 0]
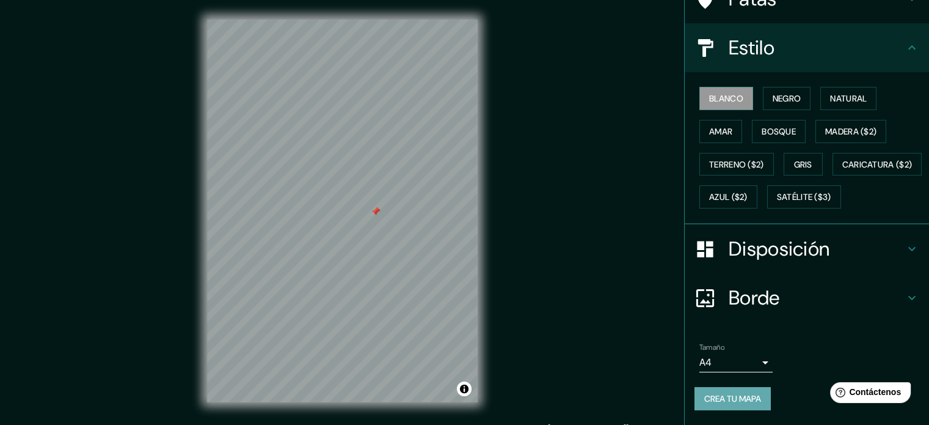
click at [728, 392] on font "Crea tu mapa" at bounding box center [732, 398] width 57 height 16
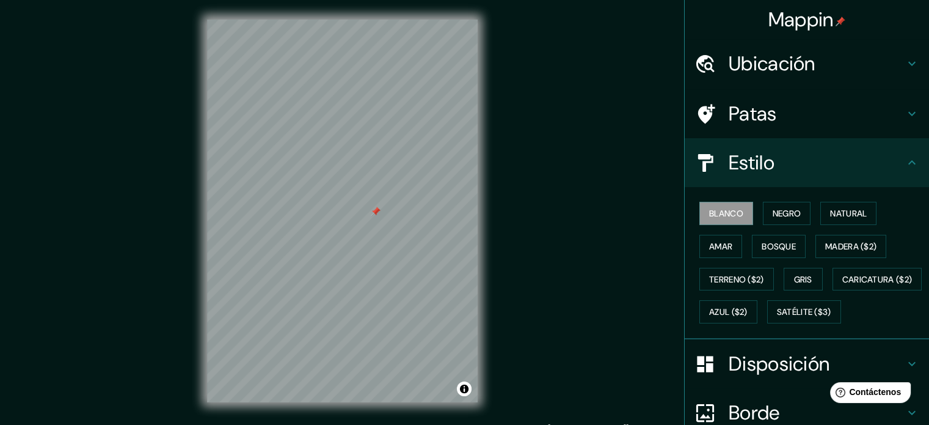
click at [811, 162] on h4 "Estilo" at bounding box center [817, 162] width 176 height 24
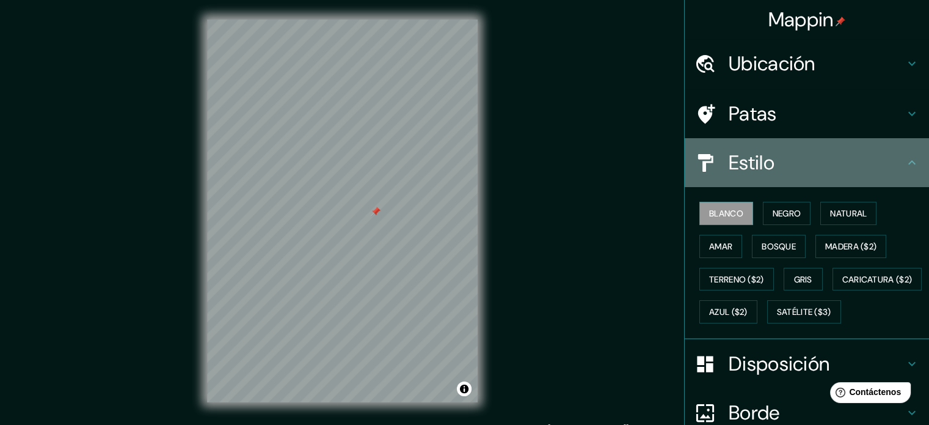
click at [905, 161] on icon at bounding box center [912, 162] width 15 height 15
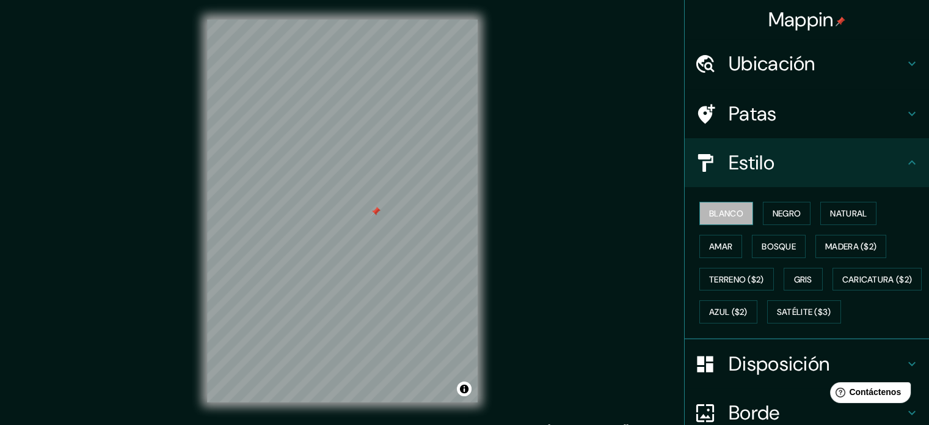
click at [729, 214] on font "Blanco" at bounding box center [726, 213] width 34 height 11
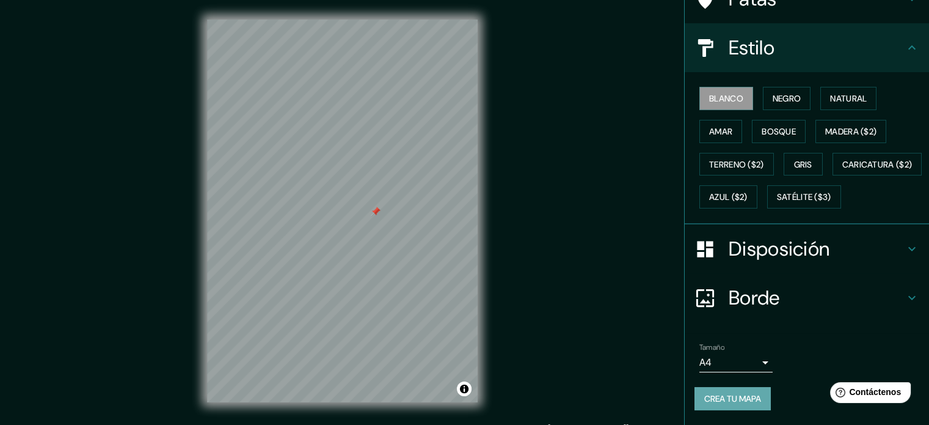
click at [738, 392] on font "Crea tu mapa" at bounding box center [732, 398] width 57 height 16
